Goal: Navigation & Orientation: Find specific page/section

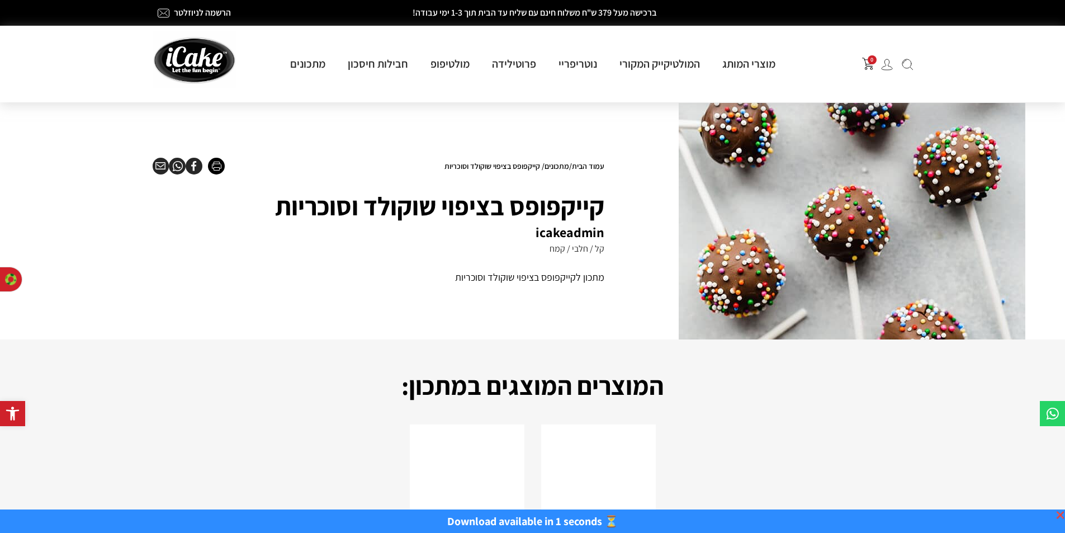
click at [545, 167] on link "מתכונים" at bounding box center [557, 166] width 25 height 10
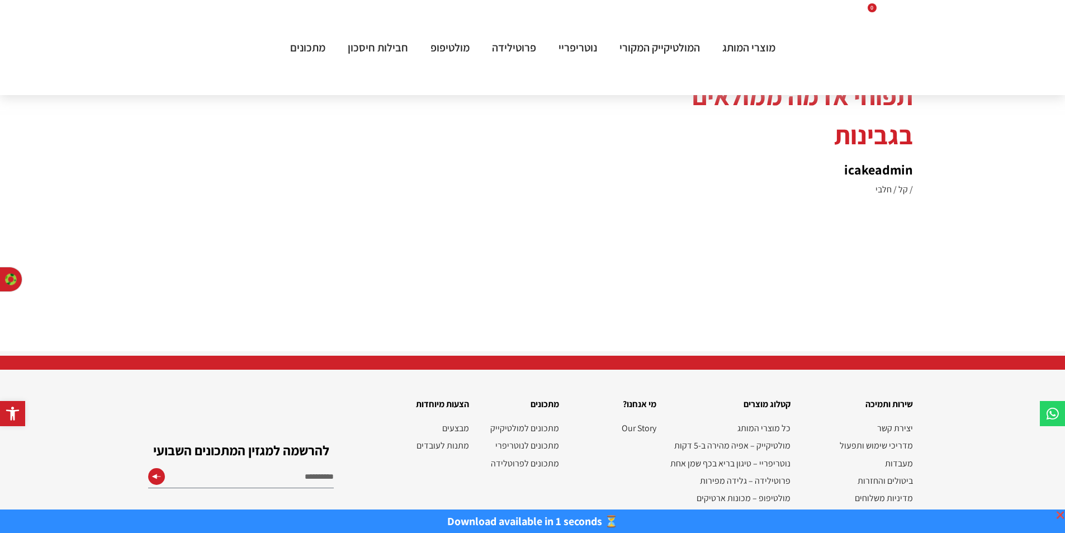
scroll to position [2848, 0]
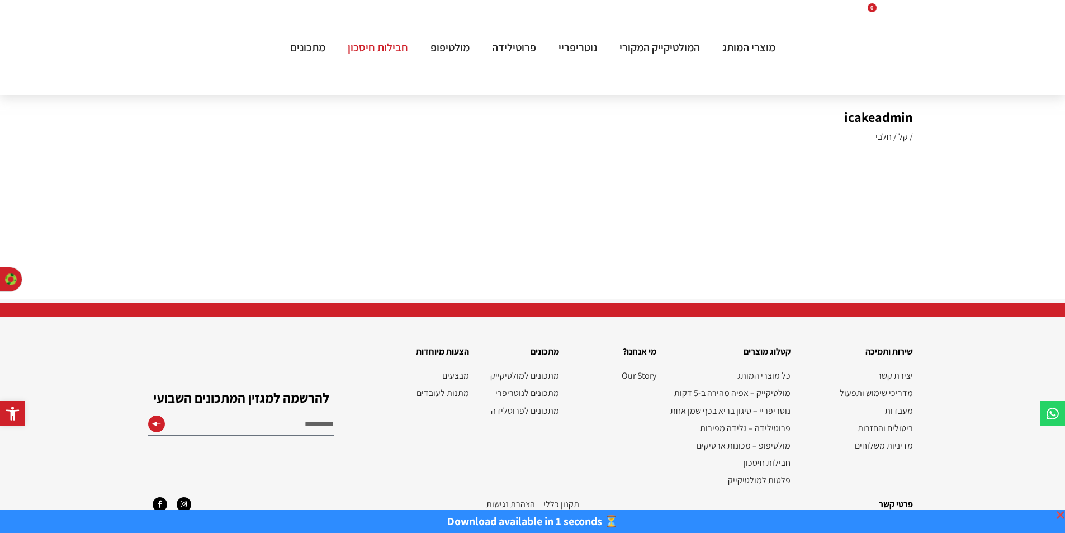
click at [381, 50] on link "חבילות חיסכון" at bounding box center [378, 47] width 83 height 15
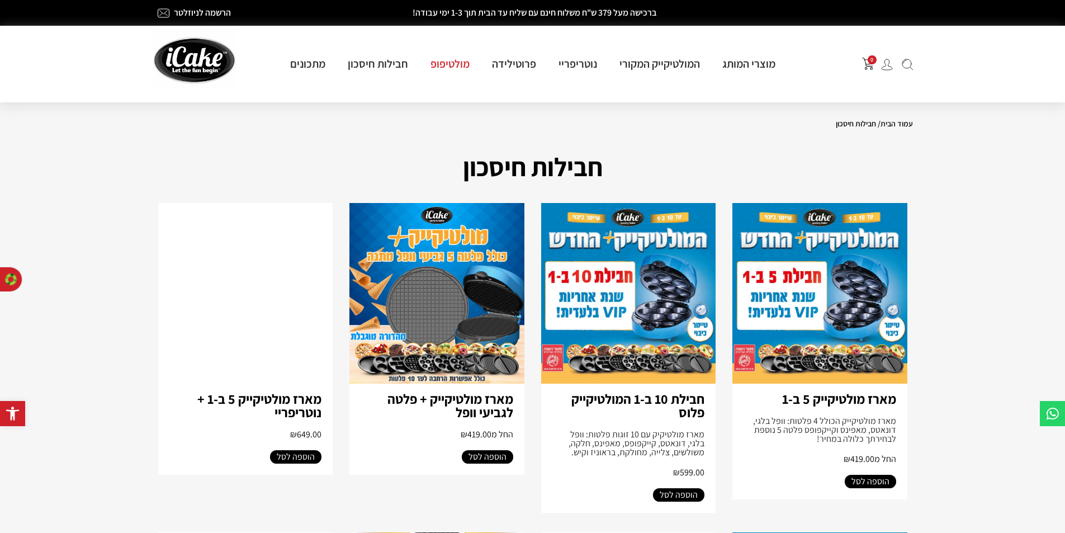
click at [437, 64] on link "מולטיפופ" at bounding box center [450, 63] width 62 height 15
